Goal: Transaction & Acquisition: Obtain resource

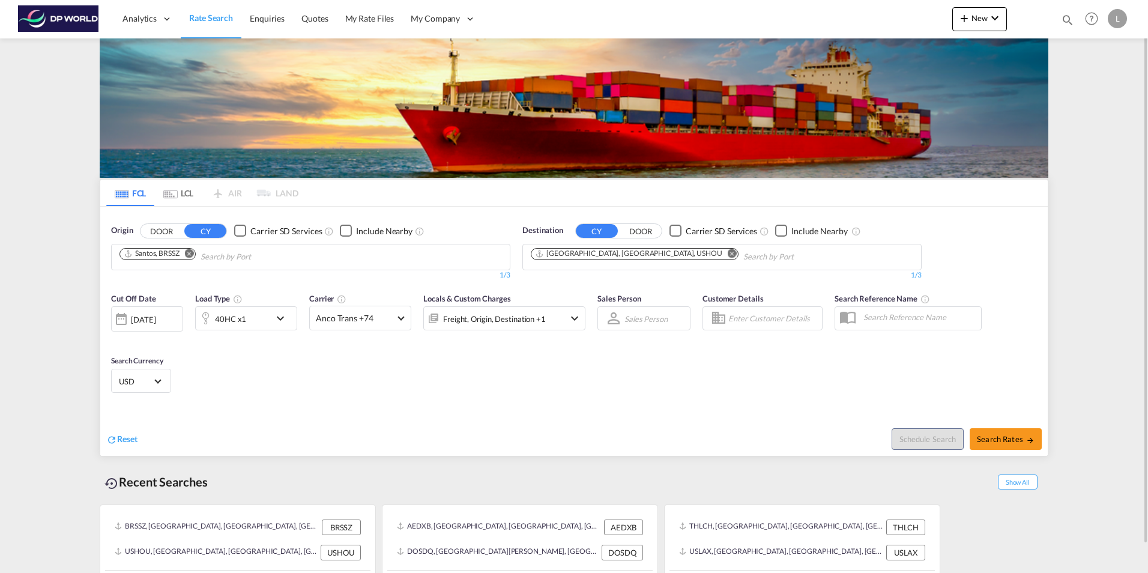
click at [193, 255] on md-icon "Remove" at bounding box center [189, 253] width 9 height 9
click at [170, 261] on input "Chips input." at bounding box center [176, 256] width 114 height 19
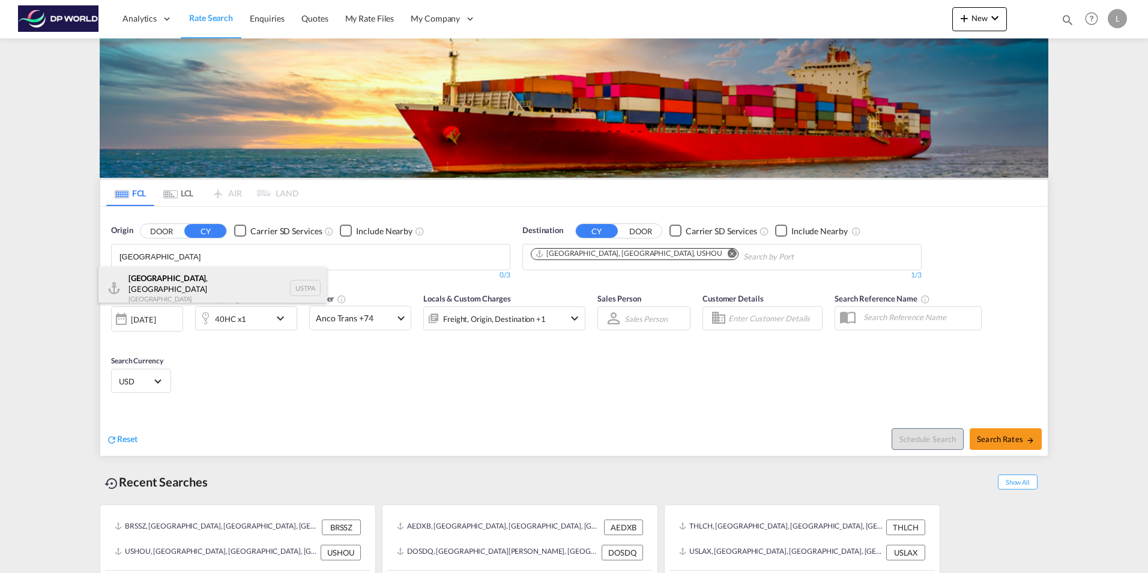
type input "[GEOGRAPHIC_DATA]"
click at [165, 285] on div "[GEOGRAPHIC_DATA] , [GEOGRAPHIC_DATA] [GEOGRAPHIC_DATA] USTPA" at bounding box center [212, 288] width 228 height 43
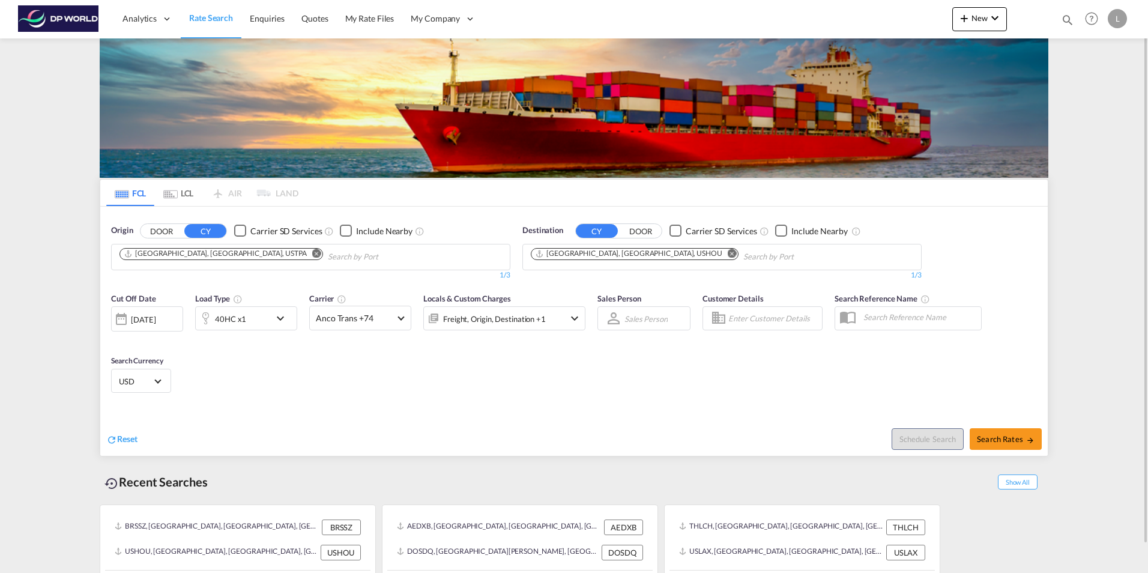
click at [728, 256] on md-icon "Remove" at bounding box center [732, 253] width 9 height 9
click at [600, 258] on input "Chips input." at bounding box center [588, 256] width 114 height 19
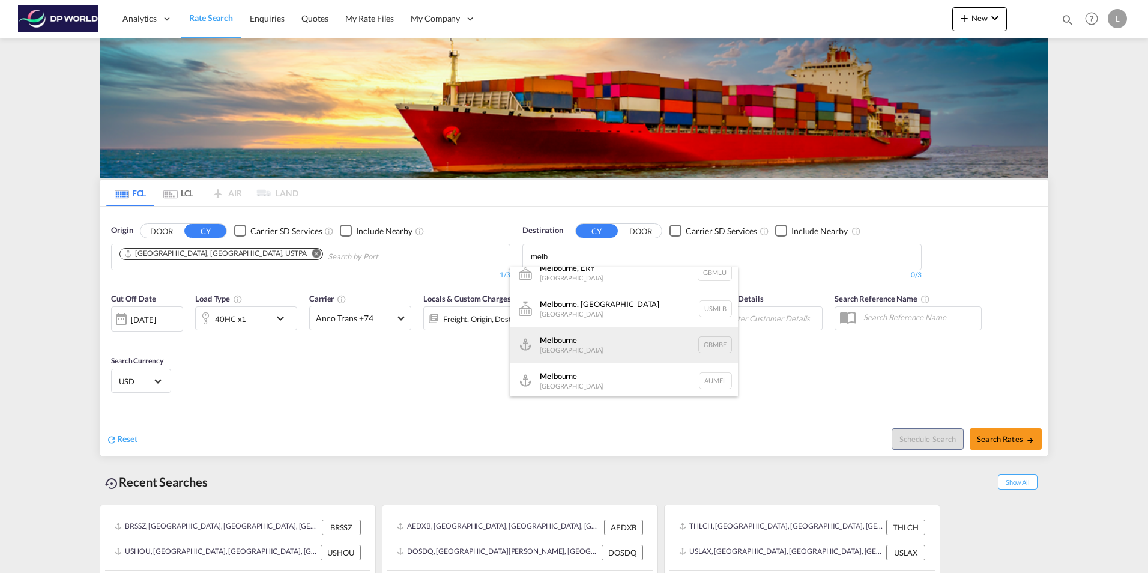
scroll to position [14, 0]
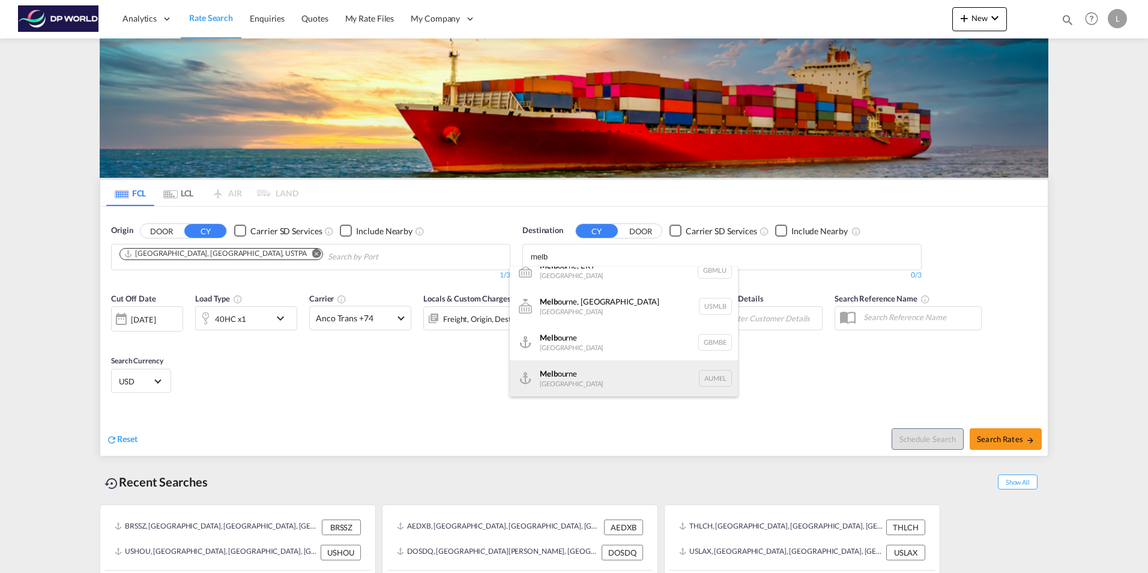
type input "melb"
click at [594, 381] on div "Melb ourne [GEOGRAPHIC_DATA] AUMEL" at bounding box center [624, 378] width 228 height 36
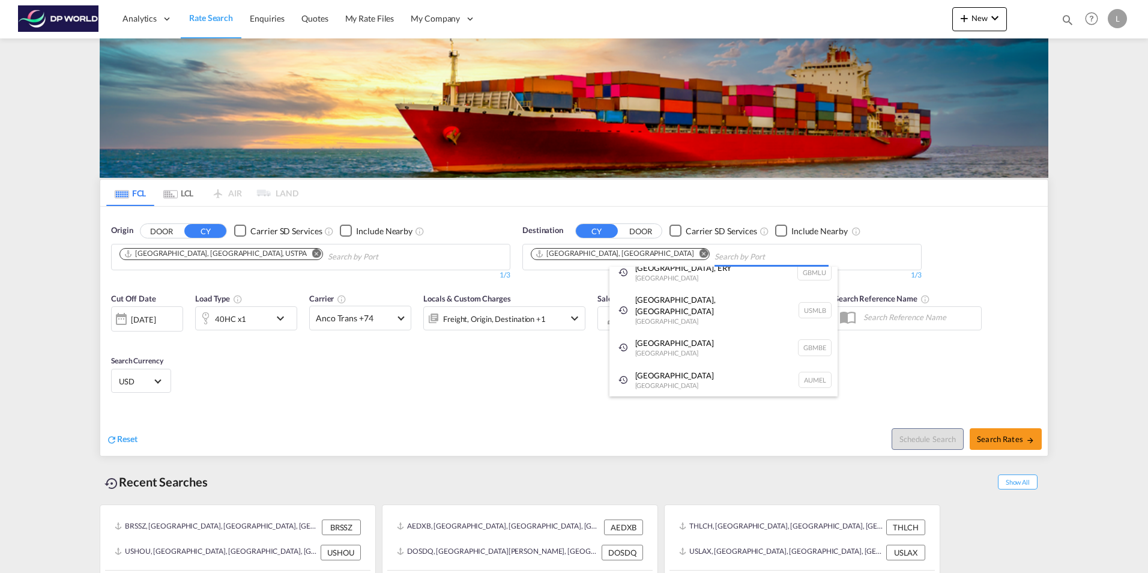
scroll to position [0, 0]
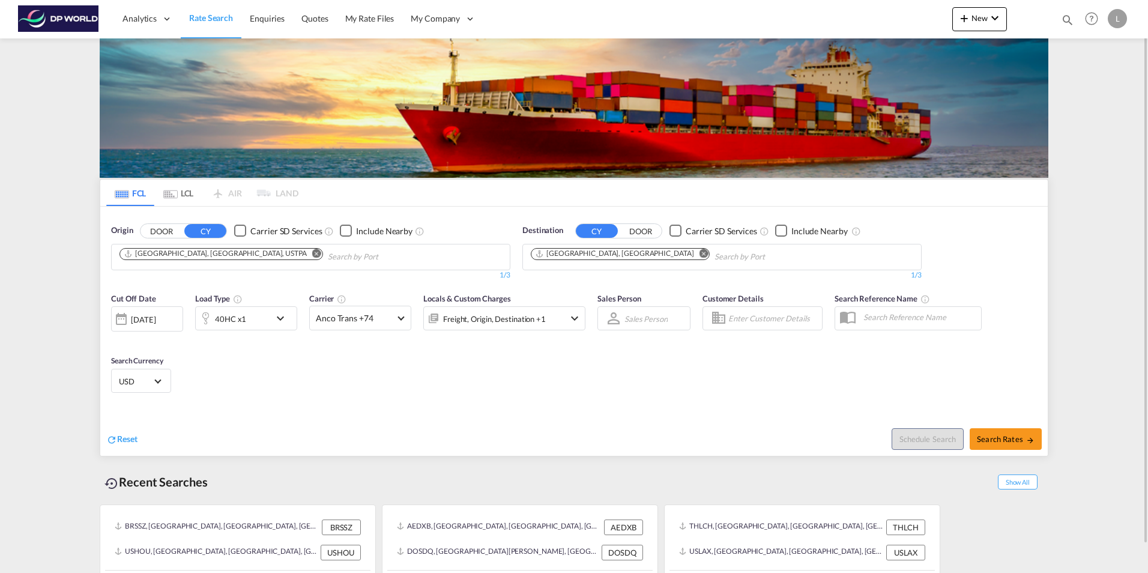
click at [269, 320] on div "40HC x1" at bounding box center [233, 318] width 74 height 24
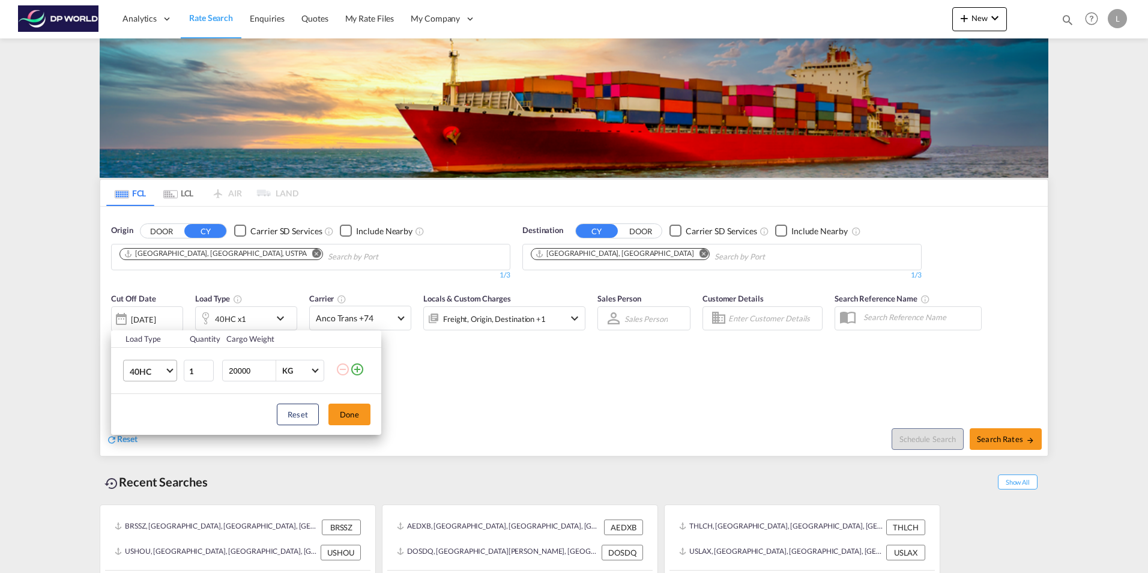
click at [157, 377] on md-select-value "40HC" at bounding box center [152, 370] width 48 height 20
click at [148, 310] on div "20GP" at bounding box center [140, 313] width 21 height 12
click at [356, 415] on button "Done" at bounding box center [349, 414] width 42 height 22
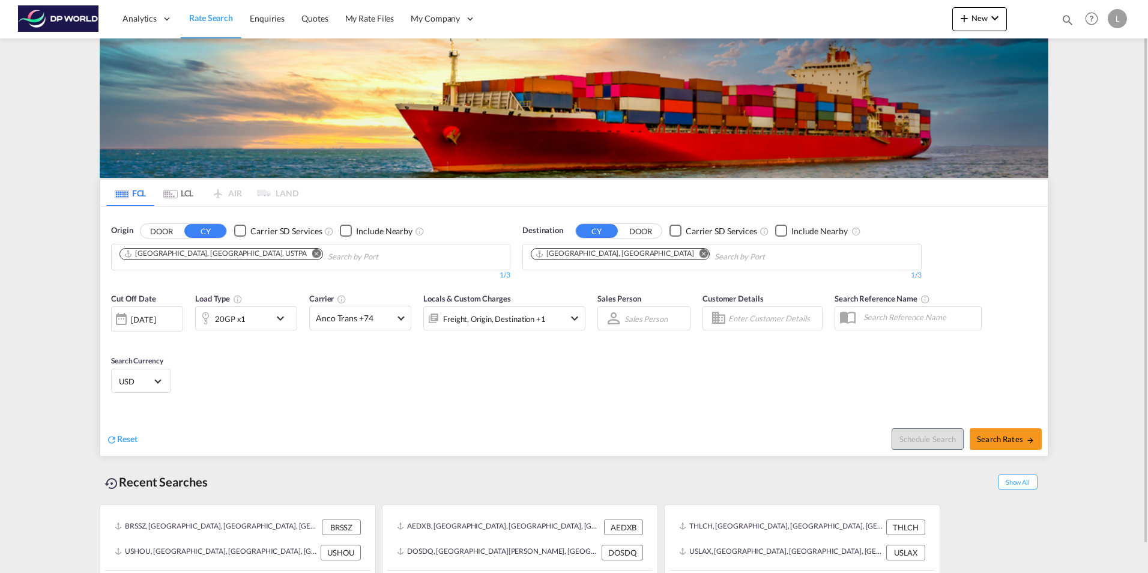
scroll to position [29, 0]
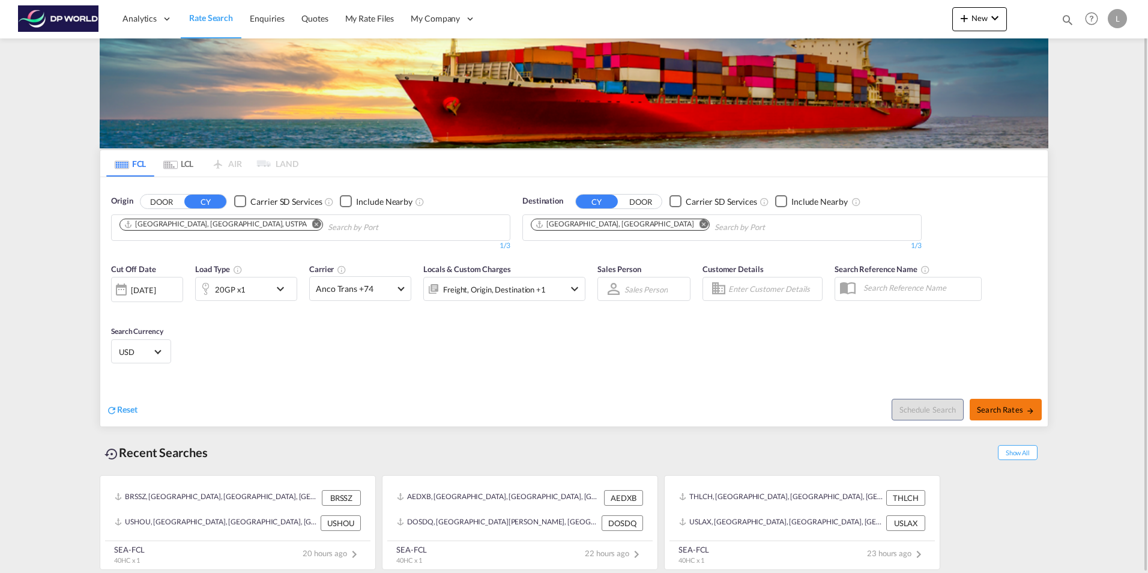
click at [1007, 403] on button "Search Rates" at bounding box center [1005, 410] width 72 height 22
type input "USTPA to AUMEL / [DATE]"
